Goal: Task Accomplishment & Management: Complete application form

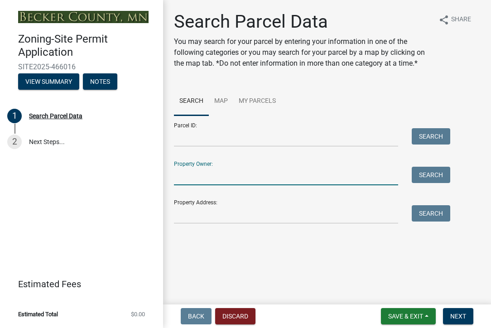
click at [255, 174] on input "Property Owner:" at bounding box center [286, 176] width 224 height 19
type input "[PERSON_NAME]"
type input "[STREET_ADDRESS][PERSON_NAME]"
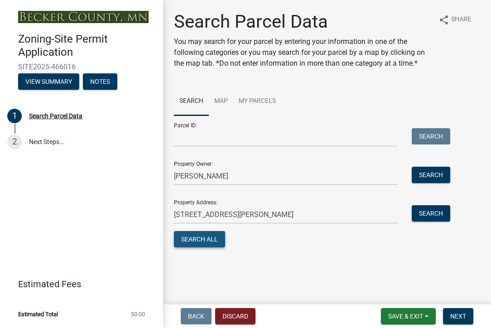
click at [215, 237] on button "Search All" at bounding box center [199, 239] width 51 height 16
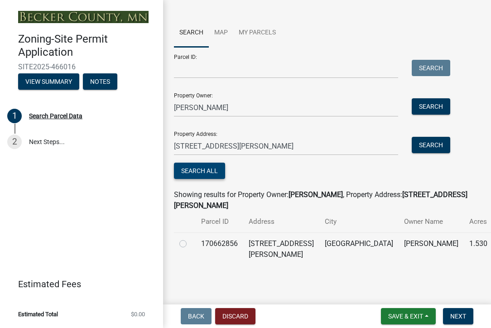
scroll to position [79, 0]
click at [263, 244] on td "[STREET_ADDRESS][PERSON_NAME]" at bounding box center [281, 248] width 76 height 33
click at [190, 238] on label at bounding box center [190, 238] width 0 height 0
click at [190, 243] on input "radio" at bounding box center [193, 241] width 6 height 6
radio input "true"
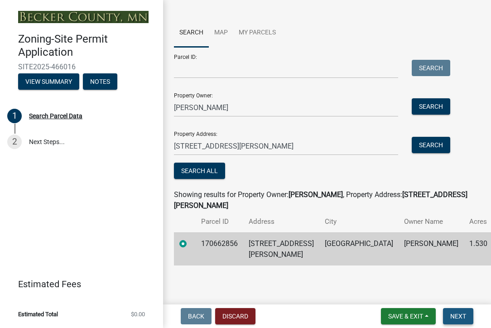
click at [457, 315] on span "Next" at bounding box center [458, 316] width 16 height 7
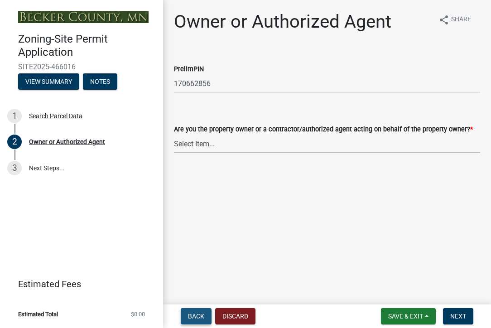
click at [200, 318] on span "Back" at bounding box center [196, 316] width 16 height 7
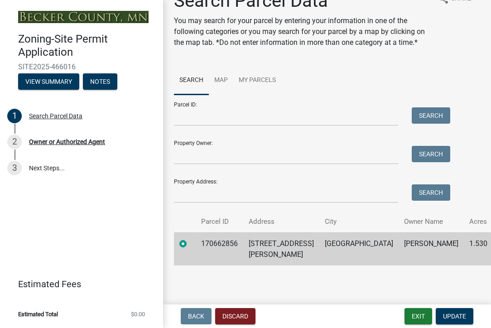
scroll to position [31, 0]
click at [310, 243] on td "[STREET_ADDRESS][PERSON_NAME]" at bounding box center [281, 248] width 76 height 33
click at [346, 245] on td "[GEOGRAPHIC_DATA]" at bounding box center [359, 248] width 79 height 33
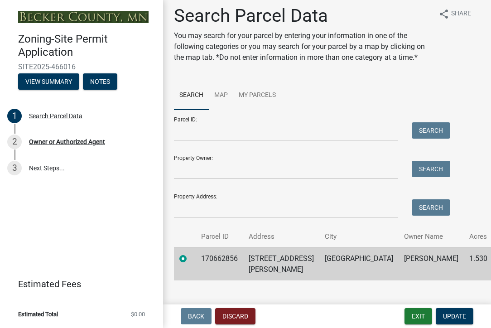
scroll to position [0, 0]
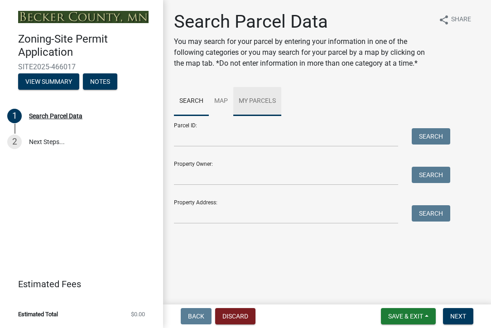
click at [253, 97] on link "My Parcels" at bounding box center [257, 101] width 48 height 29
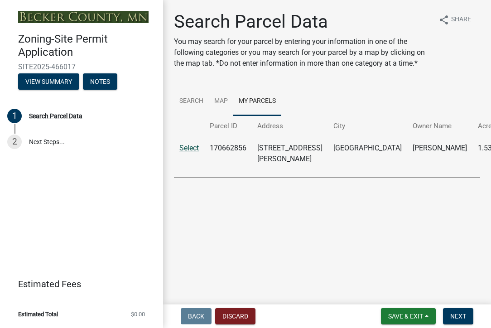
click at [190, 147] on link "Select" at bounding box center [188, 148] width 19 height 9
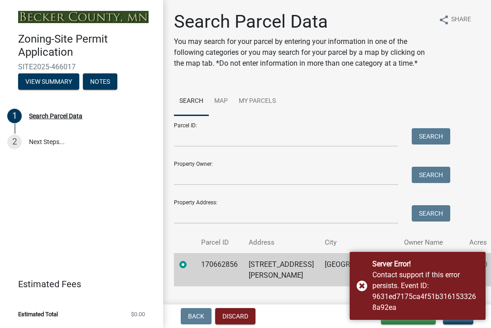
scroll to position [31, 0]
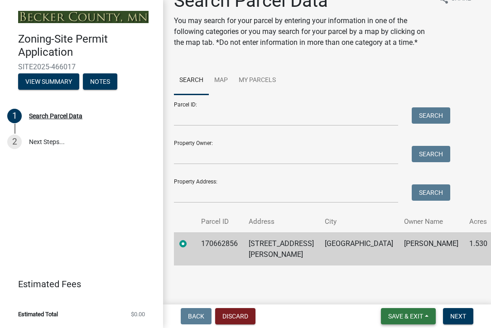
click at [425, 315] on button "Save & Exit" at bounding box center [408, 316] width 55 height 16
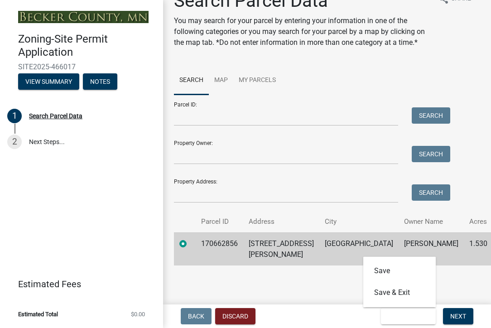
click at [344, 275] on main "Search Parcel Data You may search for your parcel by entering your information …" at bounding box center [327, 150] width 328 height 301
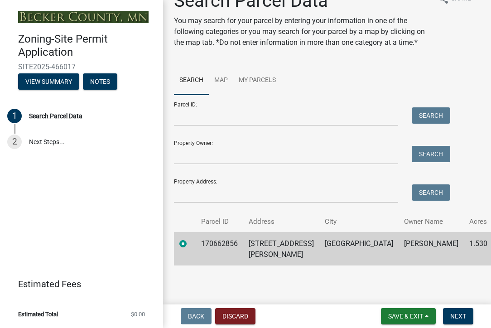
scroll to position [0, 0]
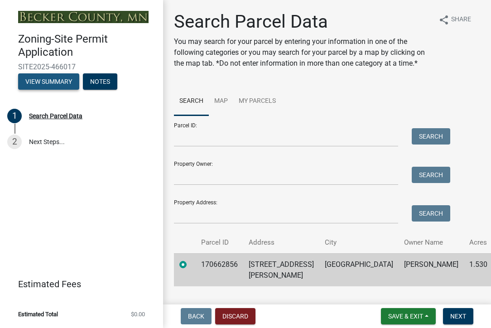
click at [65, 80] on button "View Summary" at bounding box center [48, 81] width 61 height 16
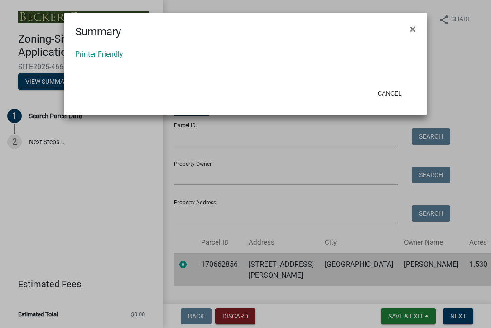
click at [54, 77] on ngb-modal-window "Summary × Printer Friendly Cancel" at bounding box center [245, 164] width 491 height 328
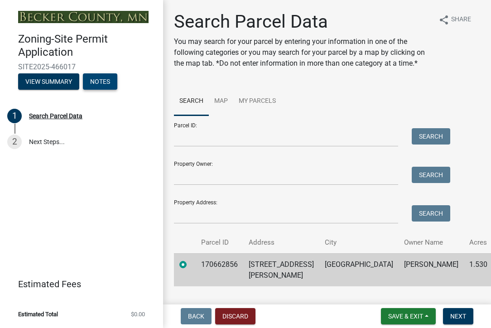
click at [99, 82] on button "Notes" at bounding box center [100, 81] width 34 height 16
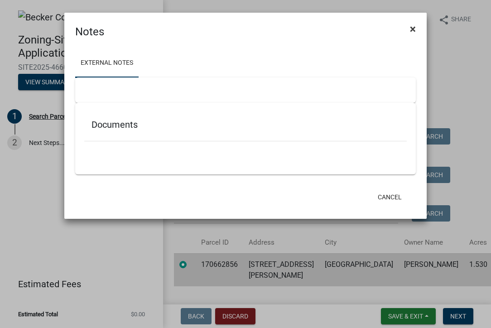
click at [412, 28] on span "×" at bounding box center [413, 29] width 6 height 13
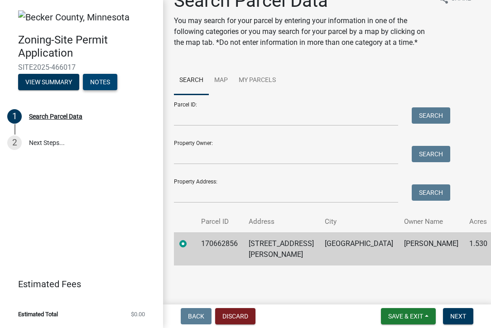
scroll to position [31, 0]
click at [461, 315] on span "Next" at bounding box center [458, 316] width 16 height 7
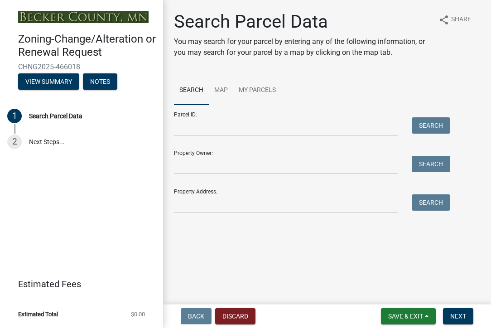
click at [472, 179] on div "Parcel ID: Search Property Owner: Search Property Address: Search" at bounding box center [327, 159] width 306 height 108
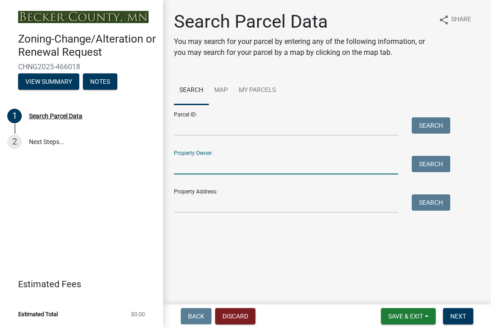
click at [299, 167] on input "Property Owner:" at bounding box center [286, 165] width 224 height 19
type input "[PERSON_NAME]"
type input "[STREET_ADDRESS][PERSON_NAME]"
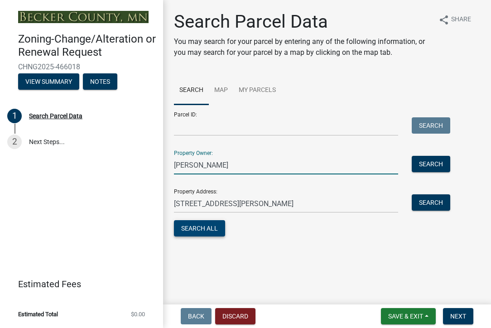
click at [212, 227] on button "Search All" at bounding box center [199, 228] width 51 height 16
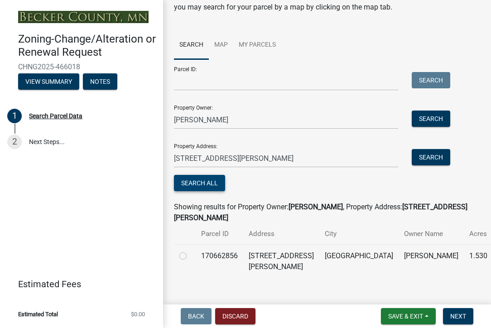
scroll to position [58, 0]
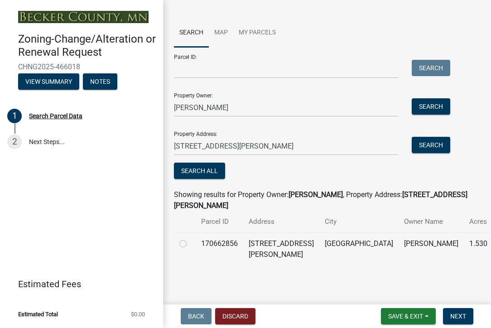
click at [190, 238] on label at bounding box center [190, 238] width 0 height 0
click at [190, 242] on input "radio" at bounding box center [193, 241] width 6 height 6
radio input "true"
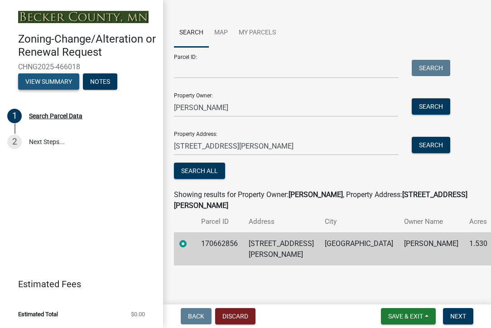
click at [62, 83] on button "View Summary" at bounding box center [48, 81] width 61 height 16
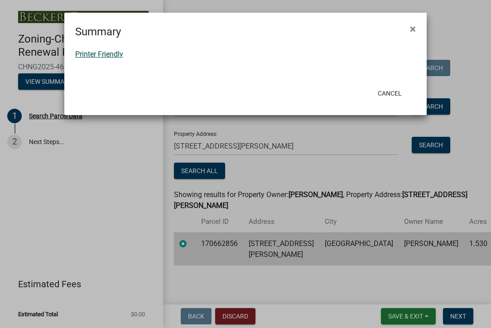
click at [117, 52] on link "Printer Friendly" at bounding box center [99, 54] width 48 height 9
click at [414, 29] on span "×" at bounding box center [413, 29] width 6 height 13
